Goal: Use online tool/utility: Utilize a website feature to perform a specific function

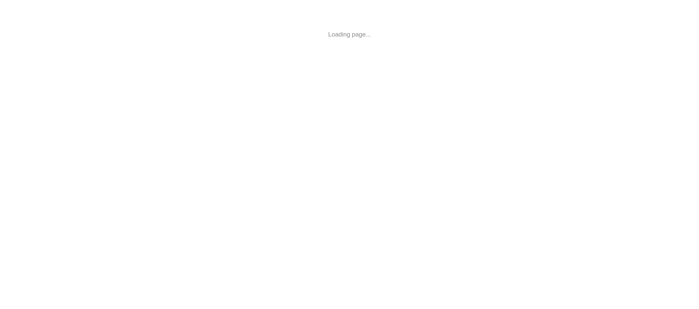
click at [277, 69] on html "Loading page..." at bounding box center [349, 34] width 699 height 69
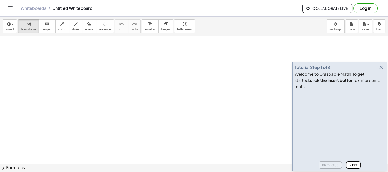
drag, startPoint x: 637, startPoint y: 1, endPoint x: 225, endPoint y: 55, distance: 415.5
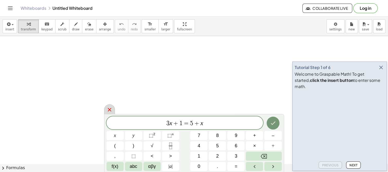
click at [109, 111] on icon at bounding box center [110, 110] width 6 height 6
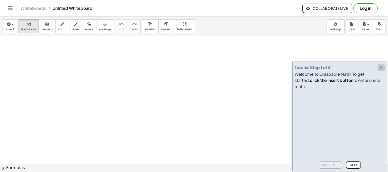
click at [381, 71] on icon "button" at bounding box center [381, 67] width 6 height 6
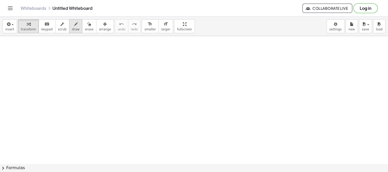
click at [72, 28] on span "draw" at bounding box center [76, 30] width 8 height 4
drag, startPoint x: 131, startPoint y: 48, endPoint x: 145, endPoint y: 50, distance: 14.3
drag, startPoint x: 145, startPoint y: 48, endPoint x: 134, endPoint y: 62, distance: 18.1
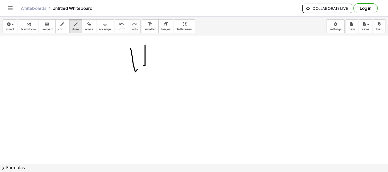
drag, startPoint x: 133, startPoint y: 61, endPoint x: 142, endPoint y: 62, distance: 9.6
drag, startPoint x: 149, startPoint y: 64, endPoint x: 152, endPoint y: 62, distance: 3.7
drag, startPoint x: 159, startPoint y: 65, endPoint x: 161, endPoint y: 66, distance: 3.1
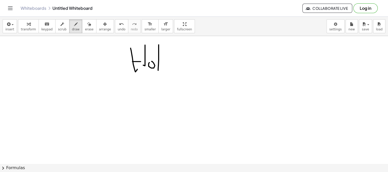
drag, startPoint x: 166, startPoint y: 71, endPoint x: 169, endPoint y: 67, distance: 4.4
drag, startPoint x: 32, startPoint y: 91, endPoint x: 37, endPoint y: 94, distance: 5.6
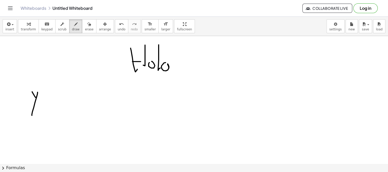
drag, startPoint x: 37, startPoint y: 94, endPoint x: 42, endPoint y: 97, distance: 5.9
drag, startPoint x: 42, startPoint y: 97, endPoint x: 44, endPoint y: 99, distance: 2.8
drag, startPoint x: 45, startPoint y: 99, endPoint x: 48, endPoint y: 98, distance: 3.5
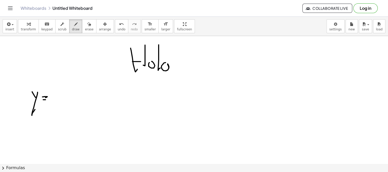
drag, startPoint x: 61, startPoint y: 90, endPoint x: 69, endPoint y: 95, distance: 9.4
drag, startPoint x: 72, startPoint y: 91, endPoint x: 66, endPoint y: 94, distance: 7.5
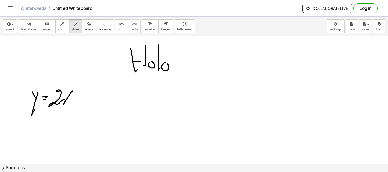
drag, startPoint x: 78, startPoint y: 92, endPoint x: 76, endPoint y: 97, distance: 5.2
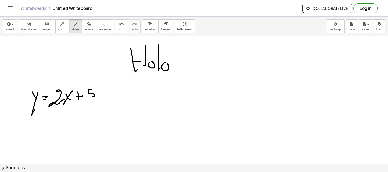
drag, startPoint x: 89, startPoint y: 90, endPoint x: 100, endPoint y: 91, distance: 11.7
drag, startPoint x: 97, startPoint y: 89, endPoint x: 101, endPoint y: 91, distance: 3.9
drag, startPoint x: 101, startPoint y: 87, endPoint x: 98, endPoint y: 101, distance: 13.9
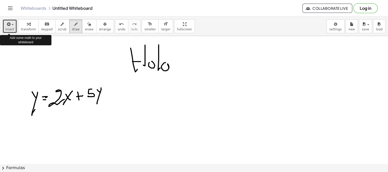
click at [14, 26] on button "insert" at bounding box center [10, 26] width 14 height 14
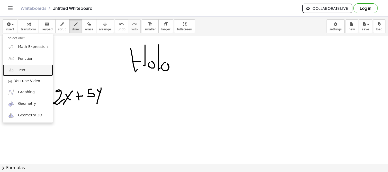
click at [22, 69] on span "Text" at bounding box center [21, 70] width 7 height 5
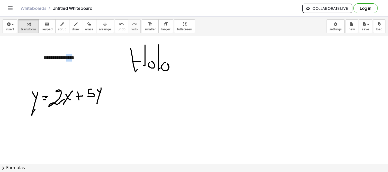
drag, startPoint x: 72, startPoint y: 58, endPoint x: 27, endPoint y: 57, distance: 44.3
click at [56, 61] on div "**********" at bounding box center [76, 58] width 77 height 18
drag, startPoint x: 42, startPoint y: 58, endPoint x: 254, endPoint y: 55, distance: 211.8
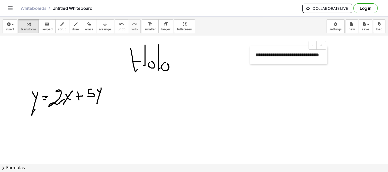
click at [254, 55] on div at bounding box center [252, 55] width 5 height 18
click at [8, 28] on span "insert" at bounding box center [9, 30] width 9 height 4
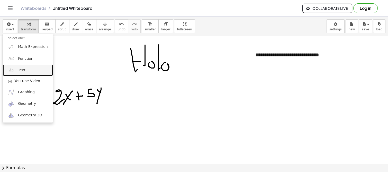
click at [21, 68] on span "Text" at bounding box center [21, 70] width 7 height 5
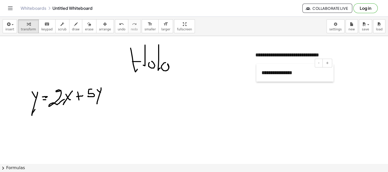
drag, startPoint x: 41, startPoint y: 57, endPoint x: 259, endPoint y: 72, distance: 218.5
click at [259, 72] on div at bounding box center [259, 73] width 5 height 18
drag, startPoint x: 269, startPoint y: 89, endPoint x: 269, endPoint y: 96, distance: 6.7
